Goal: Information Seeking & Learning: Learn about a topic

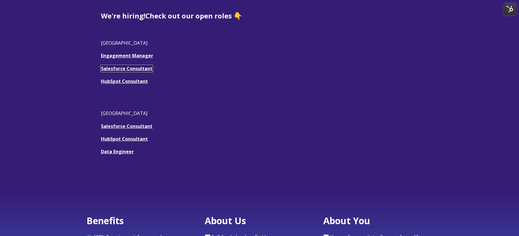
click at [121, 68] on u "Salesforce Consultant" at bounding box center [127, 68] width 52 height 6
click at [127, 58] on link "Engagement Manager" at bounding box center [127, 55] width 52 height 6
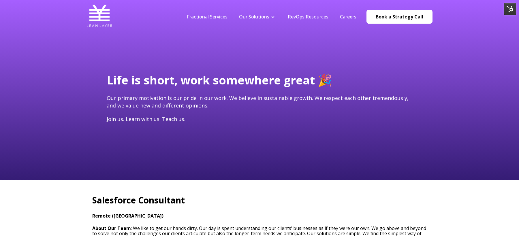
type input "[EMAIL_ADDRESS][DOMAIN_NAME]"
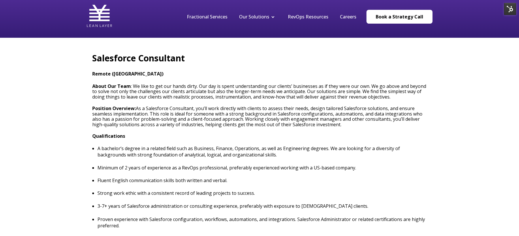
scroll to position [159, 0]
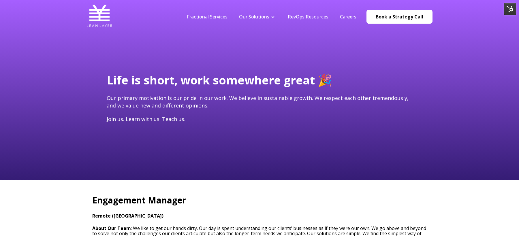
type input "[EMAIL_ADDRESS][DOMAIN_NAME]"
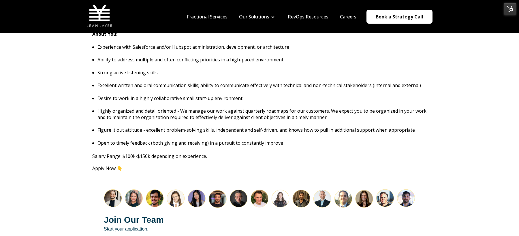
scroll to position [602, 0]
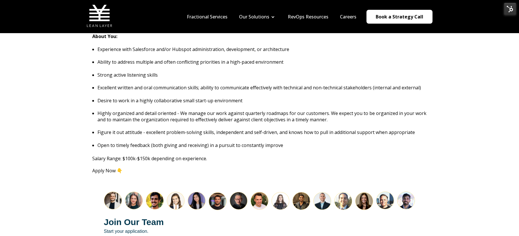
click at [151, 155] on p "Salary Range: $100k-$150k depending on experience." at bounding box center [259, 158] width 334 height 6
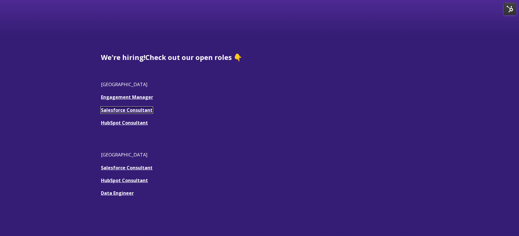
click at [129, 110] on u "Salesforce Consultant" at bounding box center [127, 110] width 52 height 6
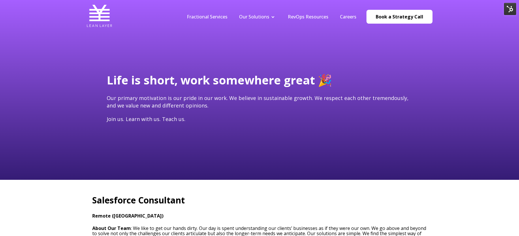
type input "[EMAIL_ADDRESS][DOMAIN_NAME]"
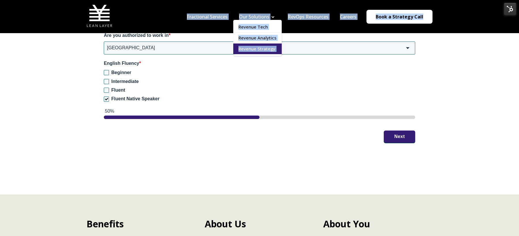
scroll to position [887, 0]
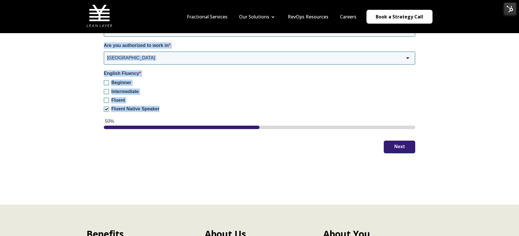
drag, startPoint x: 93, startPoint y: 83, endPoint x: 189, endPoint y: 106, distance: 99.1
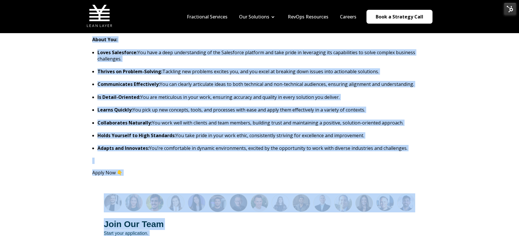
scroll to position [566, 0]
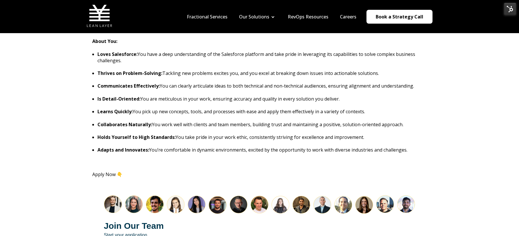
click at [144, 139] on strong "Holds Yourself to High Standards:" at bounding box center [136, 137] width 78 height 6
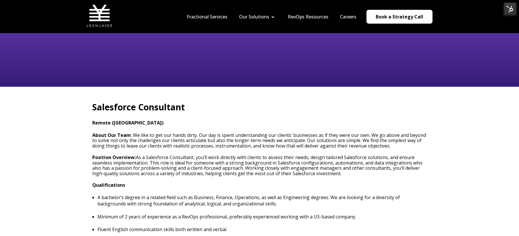
scroll to position [95, 0]
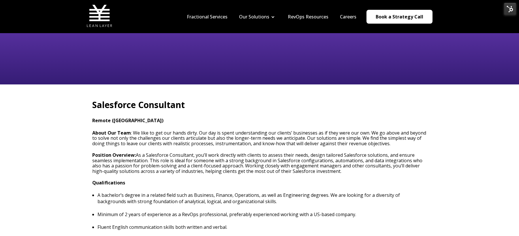
drag, startPoint x: 414, startPoint y: 152, endPoint x: 93, endPoint y: 109, distance: 323.5
copy span "Loremipsum Dolorsitam Consec (ADI) Elits Doe Temp : In utla et dol mag aliqu en…"
click at [292, 130] on h3 "About Our Team : We like to get our hands dirty. Our day is spent understanding…" at bounding box center [259, 138] width 334 height 16
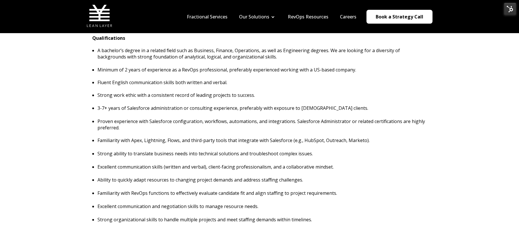
scroll to position [235, 0]
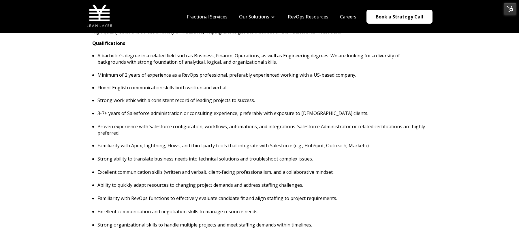
drag, startPoint x: 97, startPoint y: 114, endPoint x: 113, endPoint y: 116, distance: 15.6
click at [113, 116] on p "3-7+ years of Salesforce administration or consulting experience, preferably wi…" at bounding box center [261, 113] width 329 height 6
click at [133, 111] on p "3-7+ years of Salesforce administration or consulting experience, preferably wi…" at bounding box center [261, 113] width 329 height 6
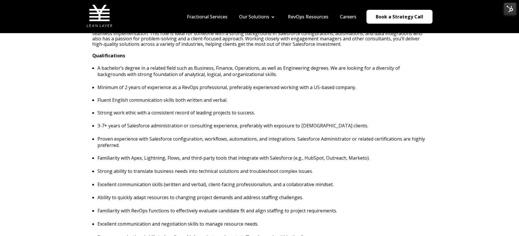
scroll to position [222, 0]
click at [159, 123] on p "3-7+ years of Salesforce administration or consulting experience, preferably wi…" at bounding box center [261, 126] width 329 height 6
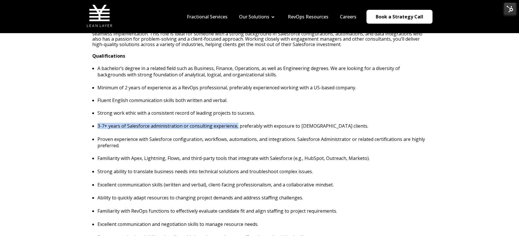
drag, startPoint x: 97, startPoint y: 125, endPoint x: 236, endPoint y: 125, distance: 139.0
click at [236, 125] on ul "A bachelor’s degree in a related field such as Business, Finance, Operations, a…" at bounding box center [259, 97] width 334 height 64
copy p "3-7+ years of Salesforce administration or consulting experience,"
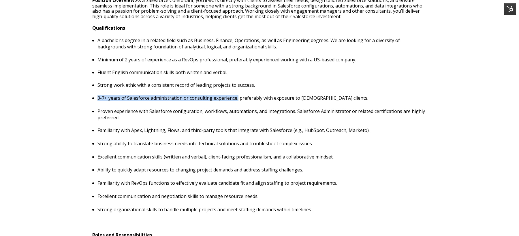
scroll to position [251, 0]
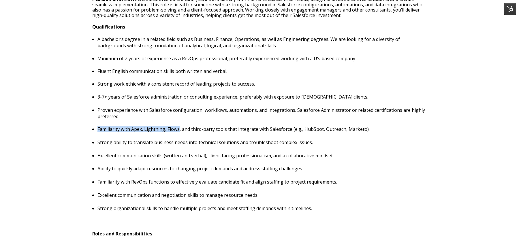
drag, startPoint x: 178, startPoint y: 128, endPoint x: 98, endPoint y: 129, distance: 80.2
click at [98, 129] on p "Familiarity with Apex, Lightning, Flows, and third-party tools that integrate w…" at bounding box center [261, 129] width 329 height 6
copy p "Familiarity with Apex, Lightning, Flows"
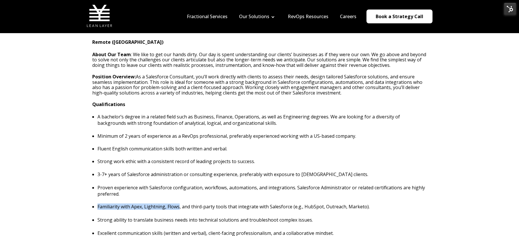
scroll to position [0, 0]
